Goal: Information Seeking & Learning: Learn about a topic

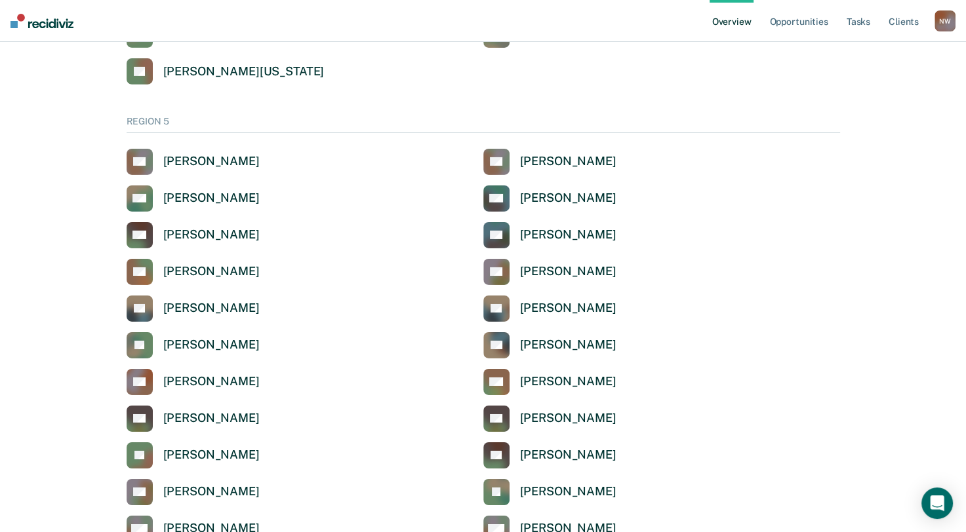
scroll to position [4205, 0]
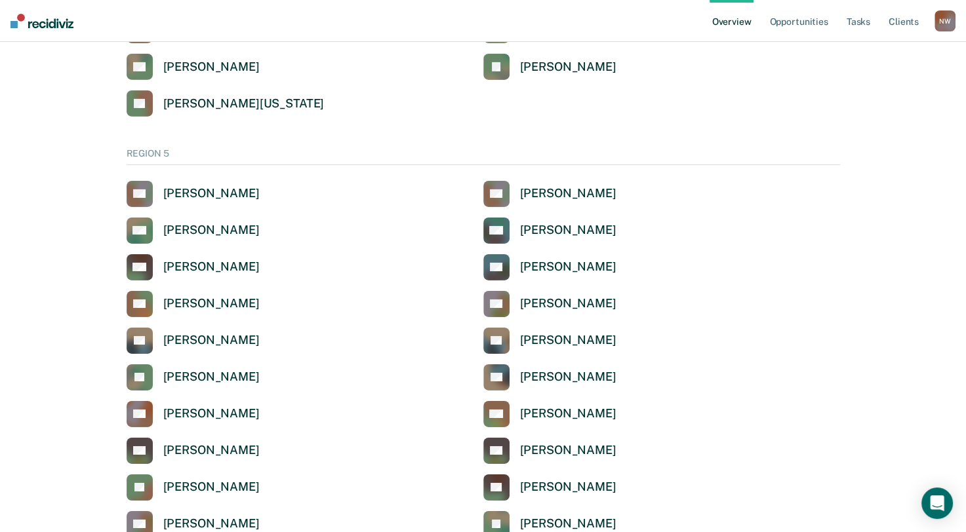
drag, startPoint x: 948, startPoint y: 0, endPoint x: 637, endPoint y: 21, distance: 311.4
click at [600, 29] on nav "Overview Opportunities Tasks Client s [PERSON_NAME][US_STATE] N W Profile How i…" at bounding box center [483, 21] width 966 height 42
drag, startPoint x: 960, startPoint y: 0, endPoint x: 405, endPoint y: 96, distance: 562.9
drag, startPoint x: 405, startPoint y: 96, endPoint x: 667, endPoint y: 121, distance: 262.7
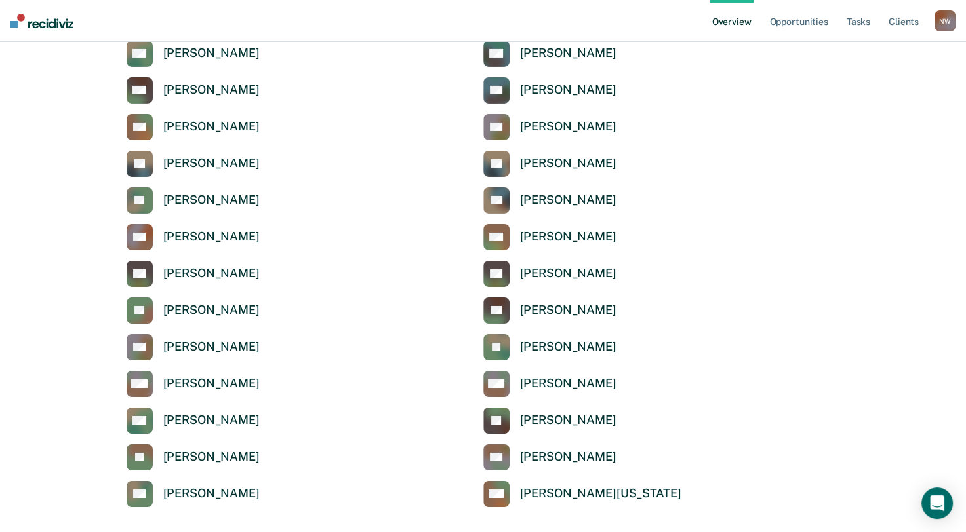
scroll to position [4401, 0]
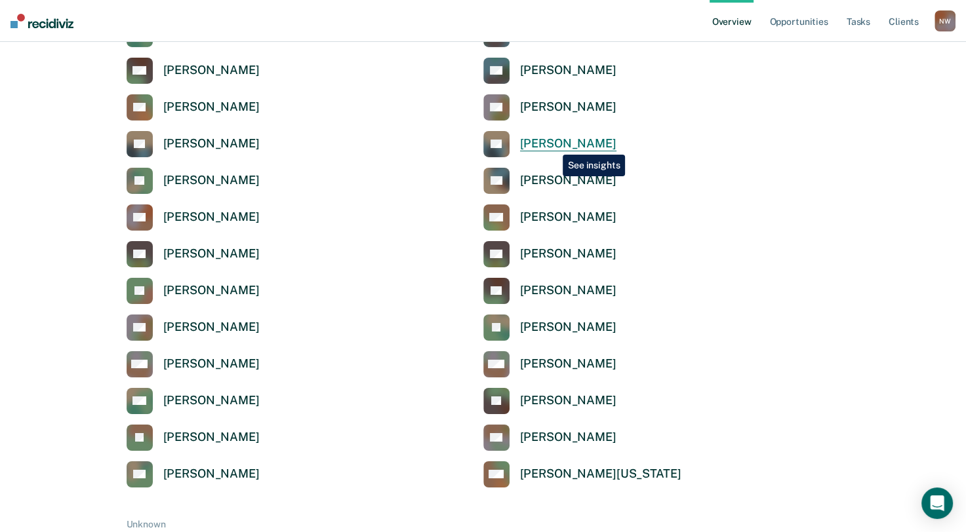
click at [553, 145] on div "[PERSON_NAME]" at bounding box center [568, 143] width 96 height 15
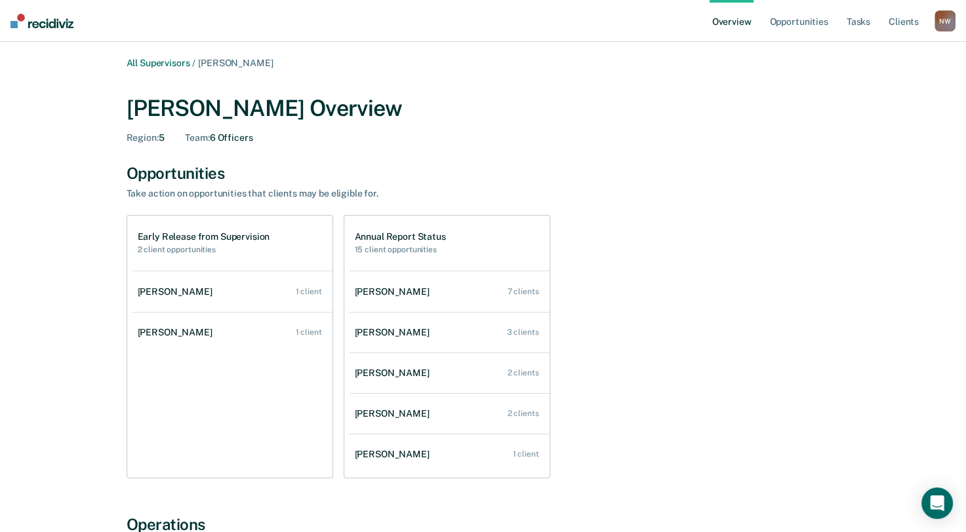
click at [956, 17] on nav "Overview Opportunities Tasks Client s [PERSON_NAME][US_STATE] N W Profile How i…" at bounding box center [483, 21] width 966 height 42
click at [951, 21] on div "N W" at bounding box center [944, 20] width 21 height 21
click at [876, 86] on link "Log Out" at bounding box center [892, 84] width 106 height 11
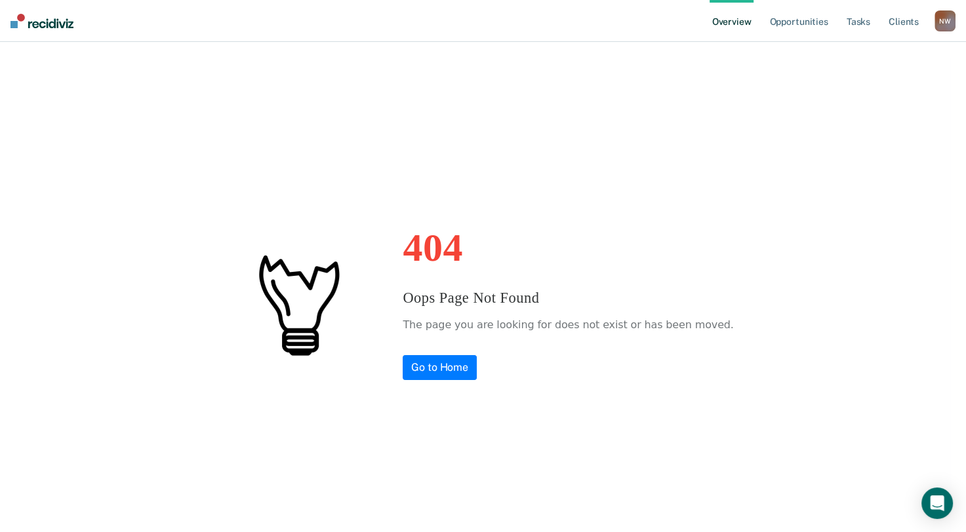
drag, startPoint x: 762, startPoint y: 22, endPoint x: 651, endPoint y: 175, distance: 189.2
click at [569, 216] on div "404 Oops Page Not Found The page you are looking for does not exist or has been…" at bounding box center [483, 304] width 934 height 492
click at [948, 22] on div "N W" at bounding box center [944, 20] width 21 height 21
click at [888, 53] on link "Profile" at bounding box center [892, 52] width 106 height 11
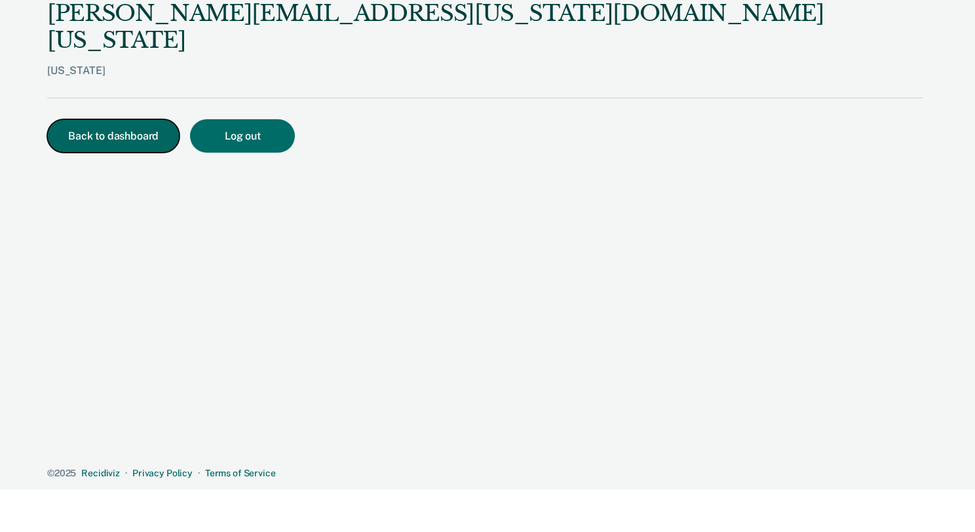
click at [115, 119] on button "Back to dashboard" at bounding box center [113, 135] width 132 height 33
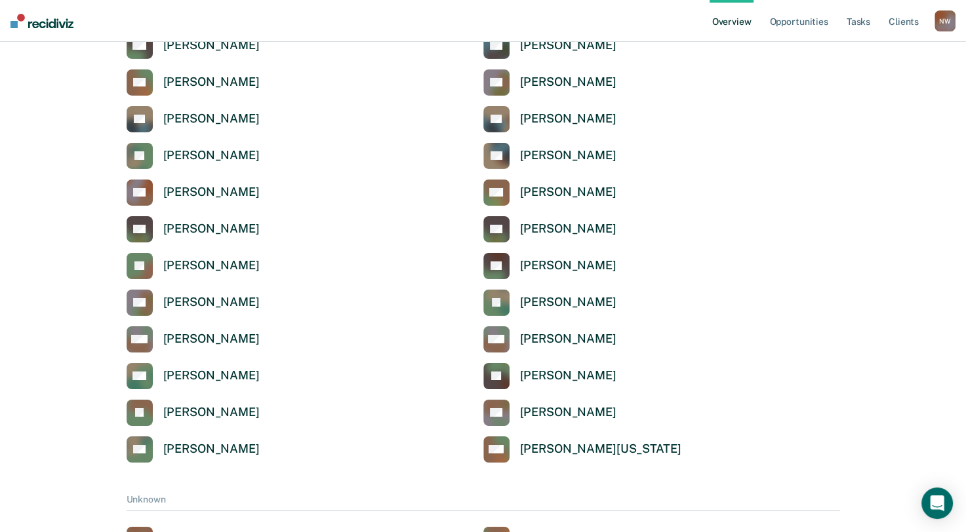
scroll to position [4598, 0]
